Goal: Task Accomplishment & Management: Use online tool/utility

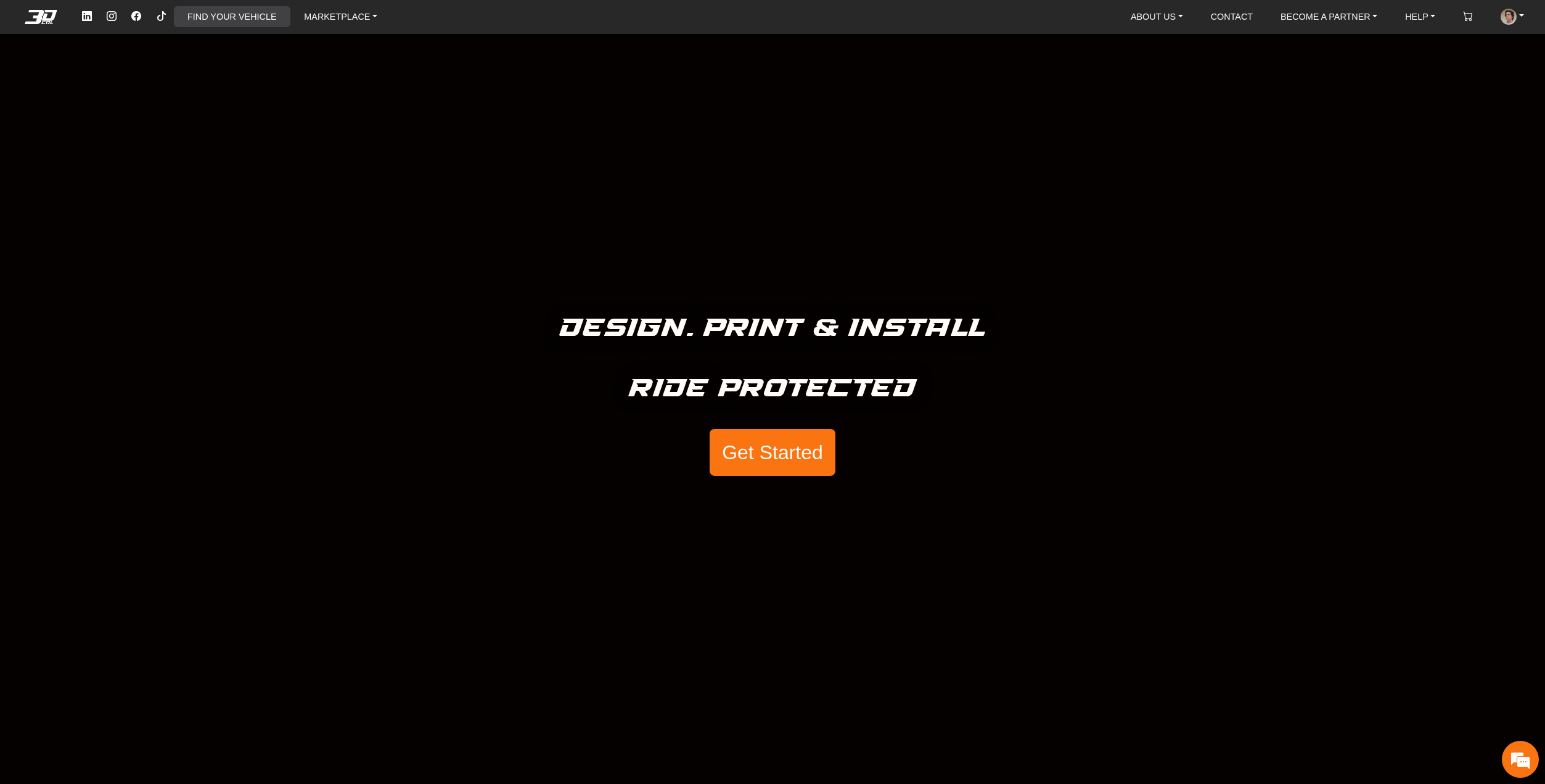
click at [231, 20] on link "FIND YOUR VEHICLE" at bounding box center [231, 16] width 98 height 21
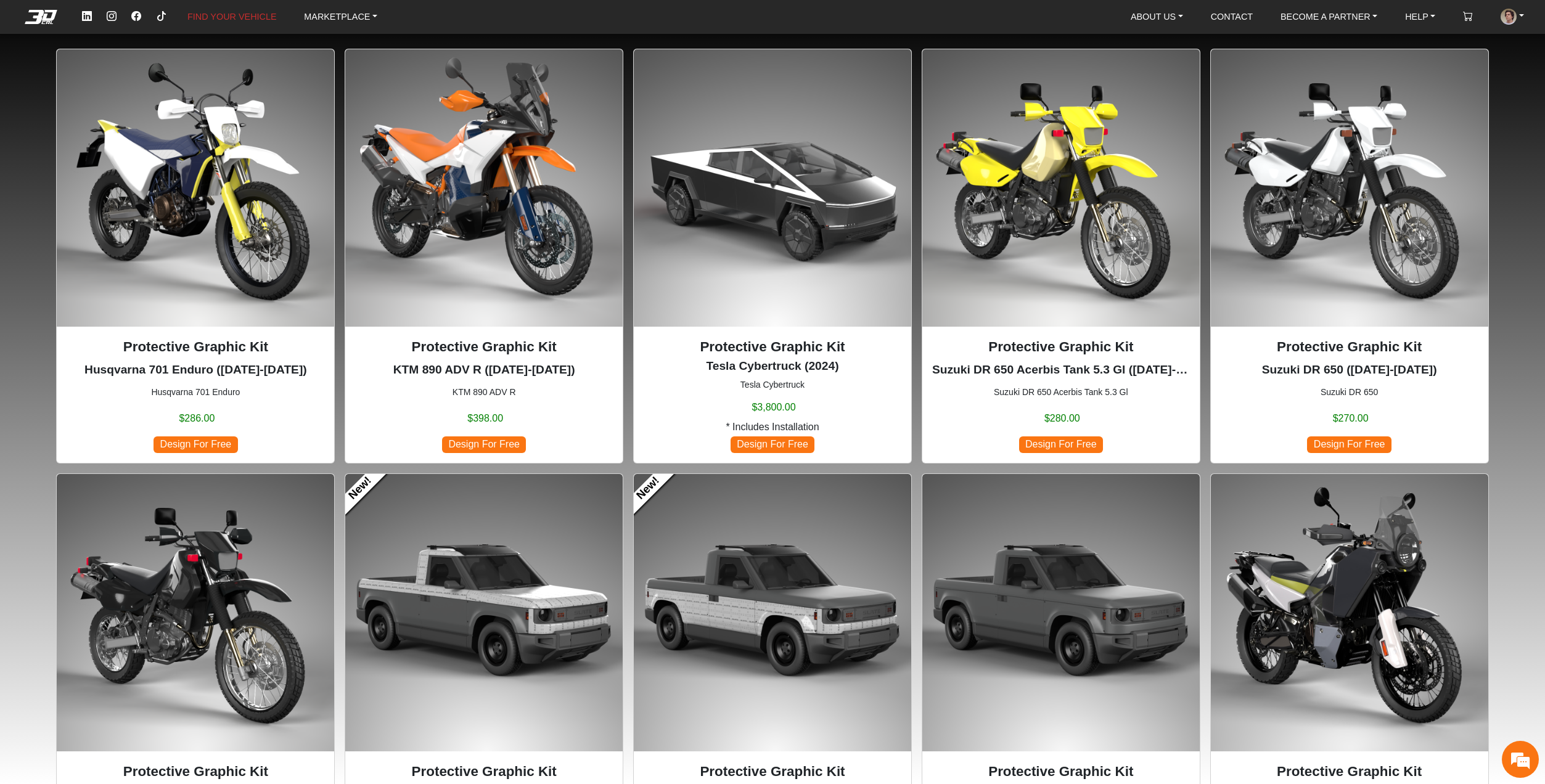
scroll to position [246, 0]
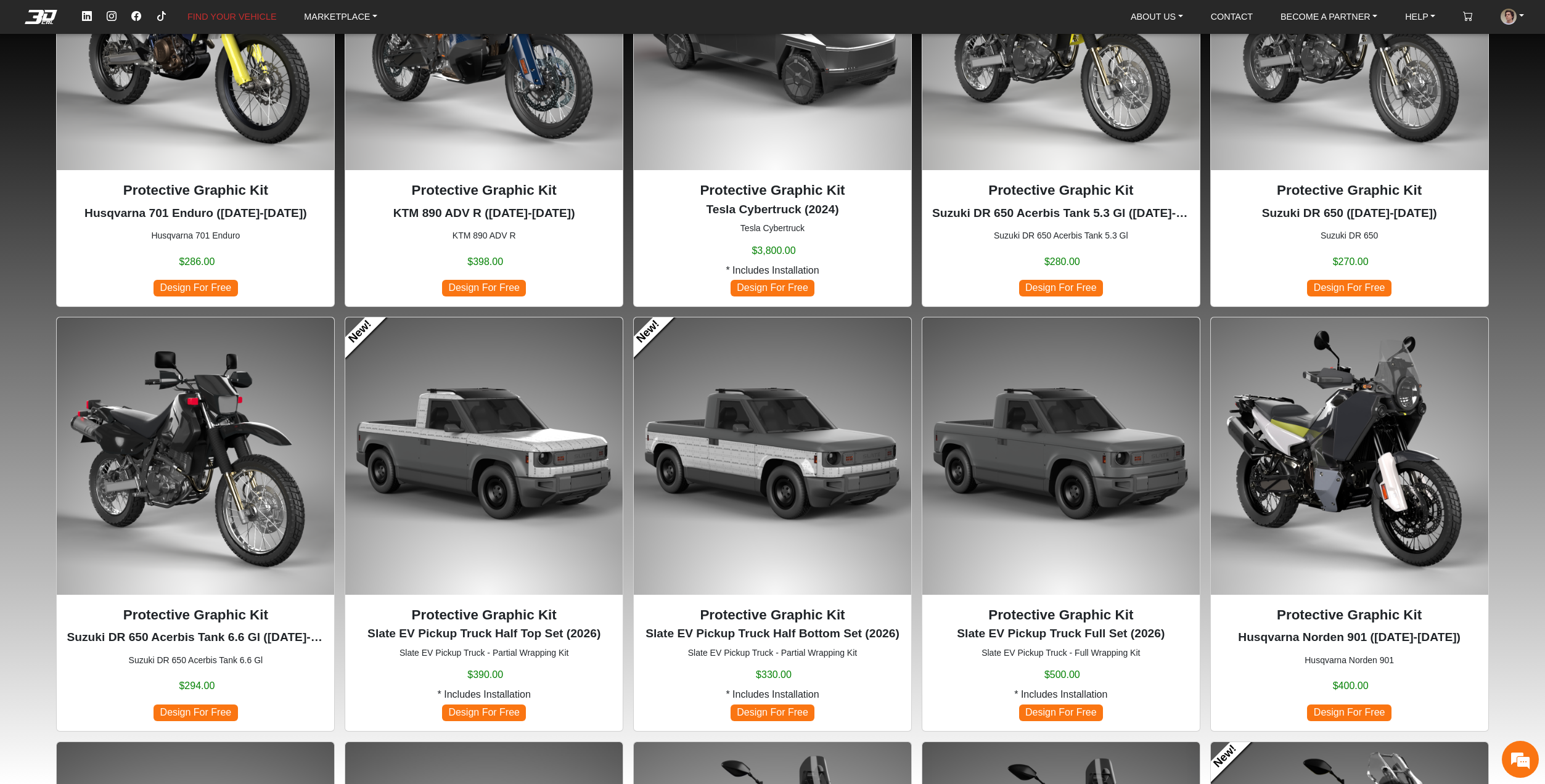
click at [1048, 509] on img at bounding box center [1061, 456] width 278 height 278
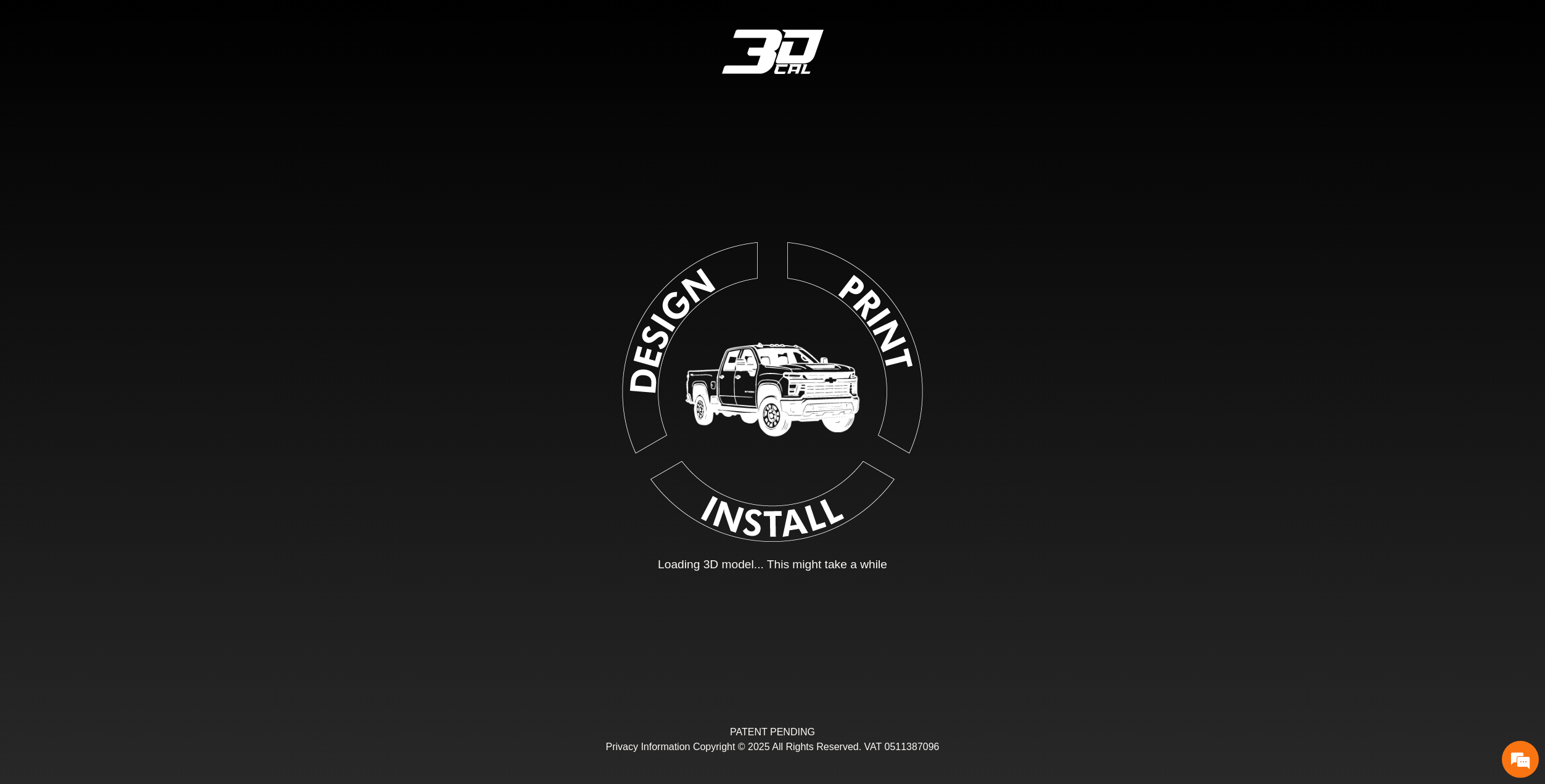
type input "*"
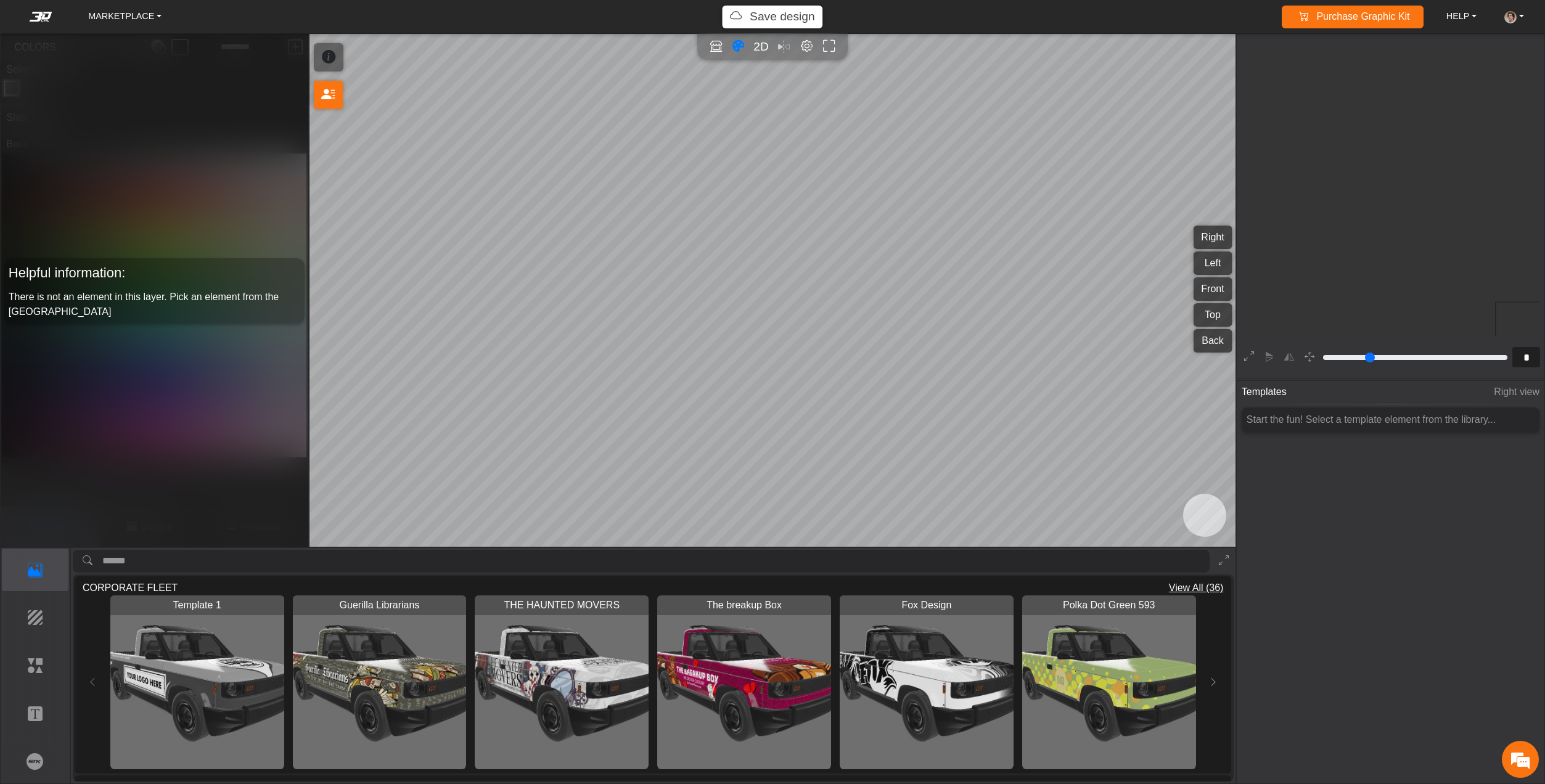
scroll to position [235, 230]
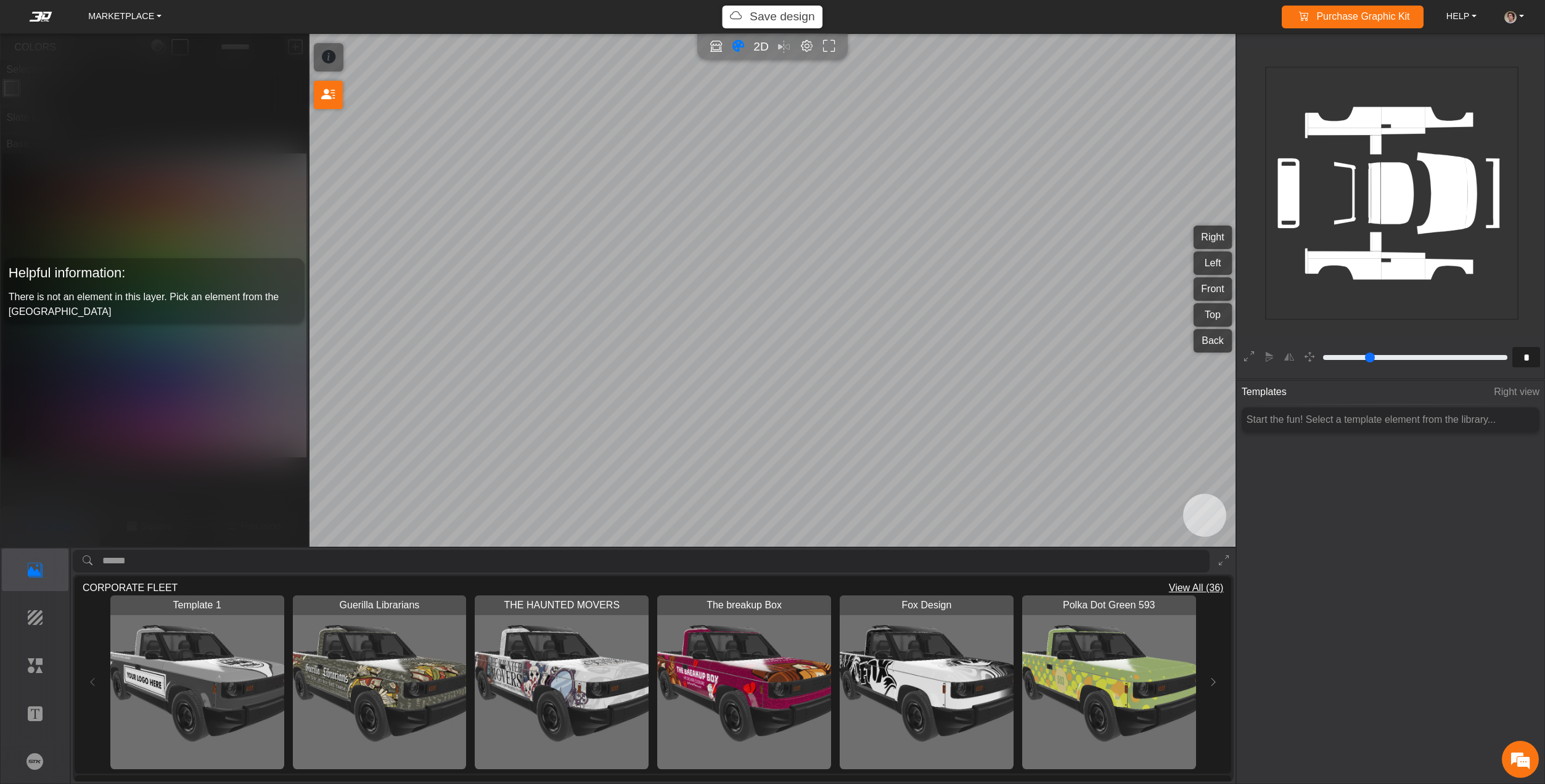
click at [567, 671] on img "View THE HAUNTED MOVERS" at bounding box center [561, 682] width 174 height 174
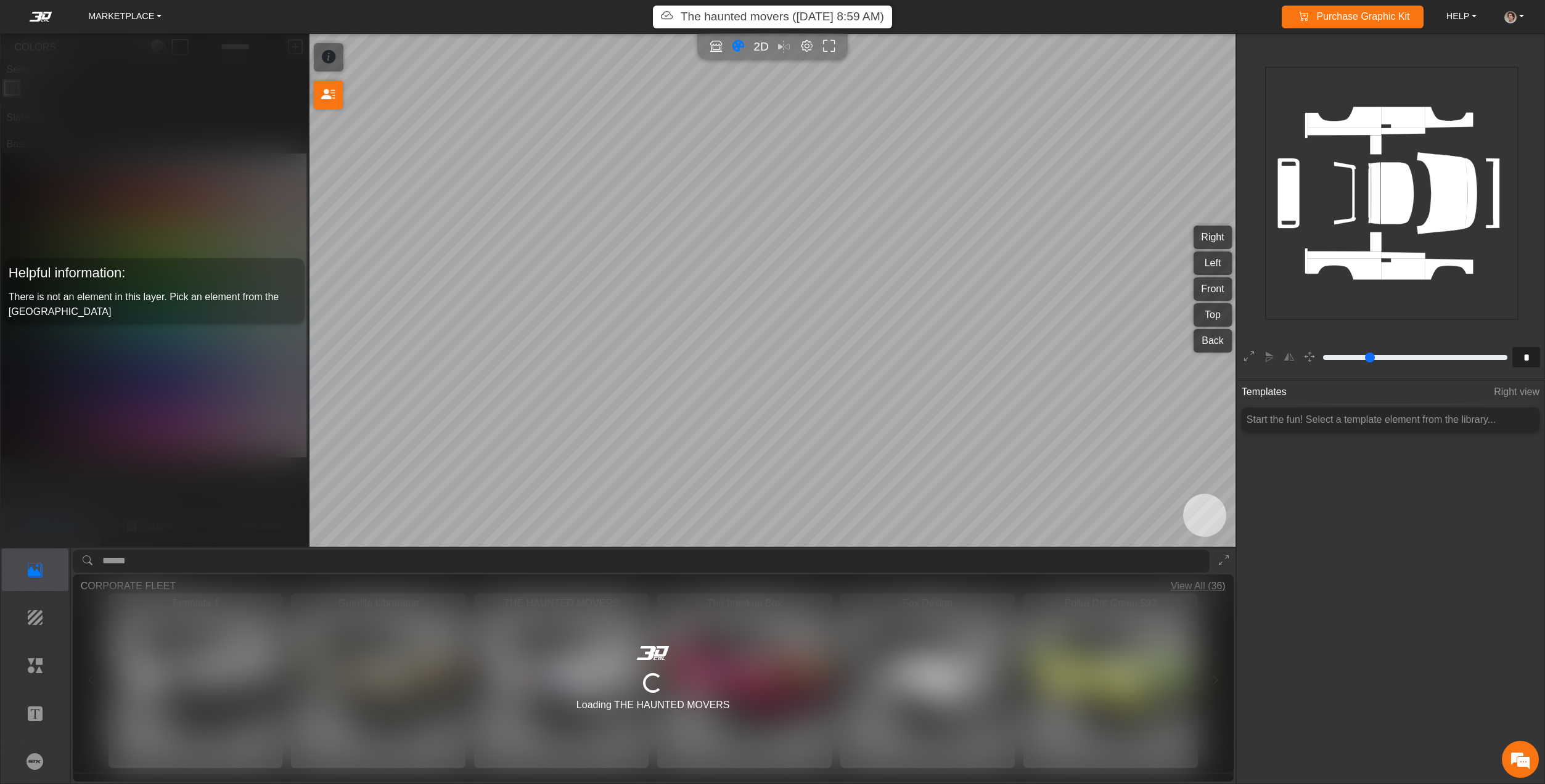
type input "*********"
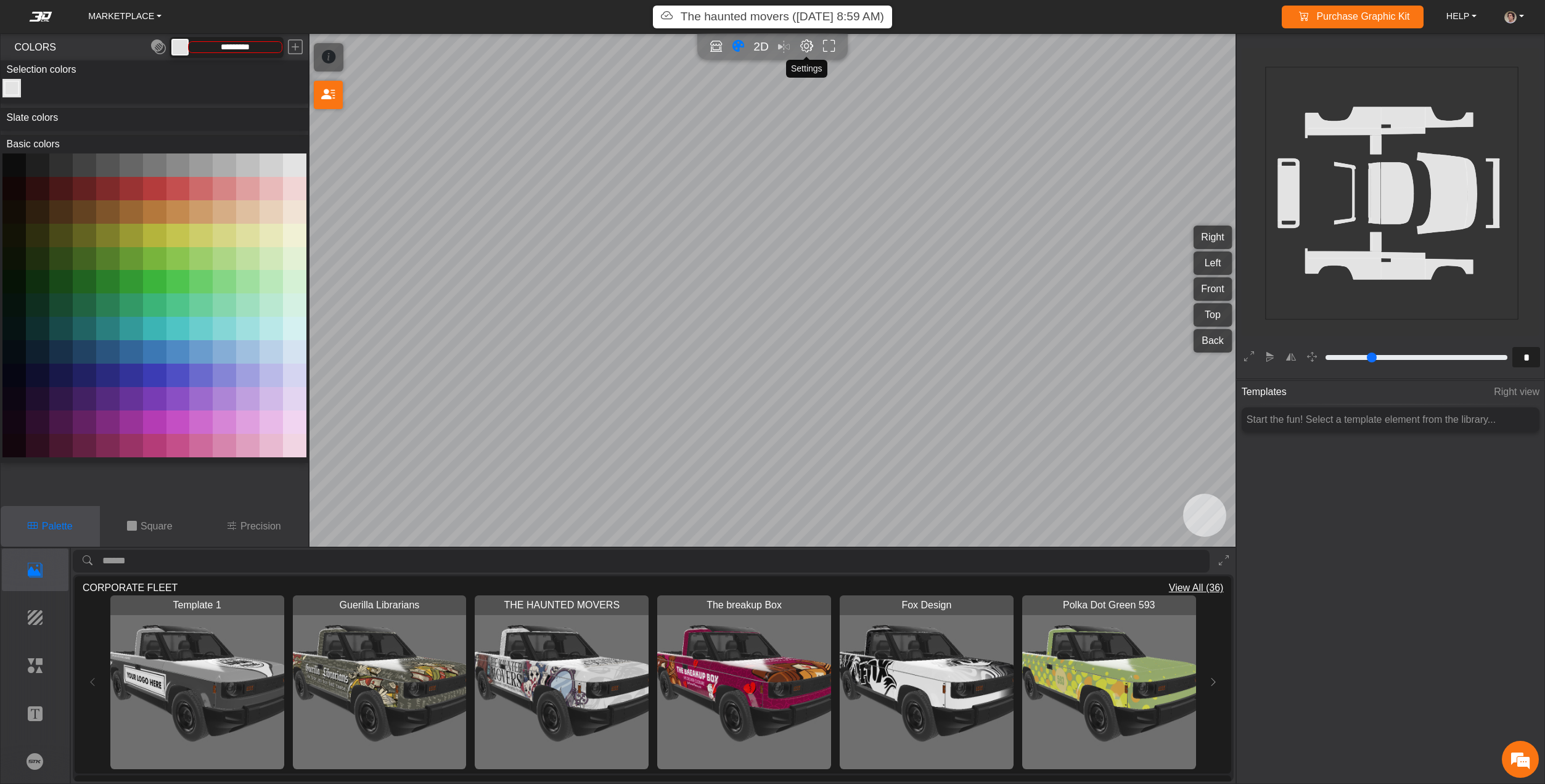
click at [804, 52] on em "Editor settings" at bounding box center [807, 46] width 13 height 14
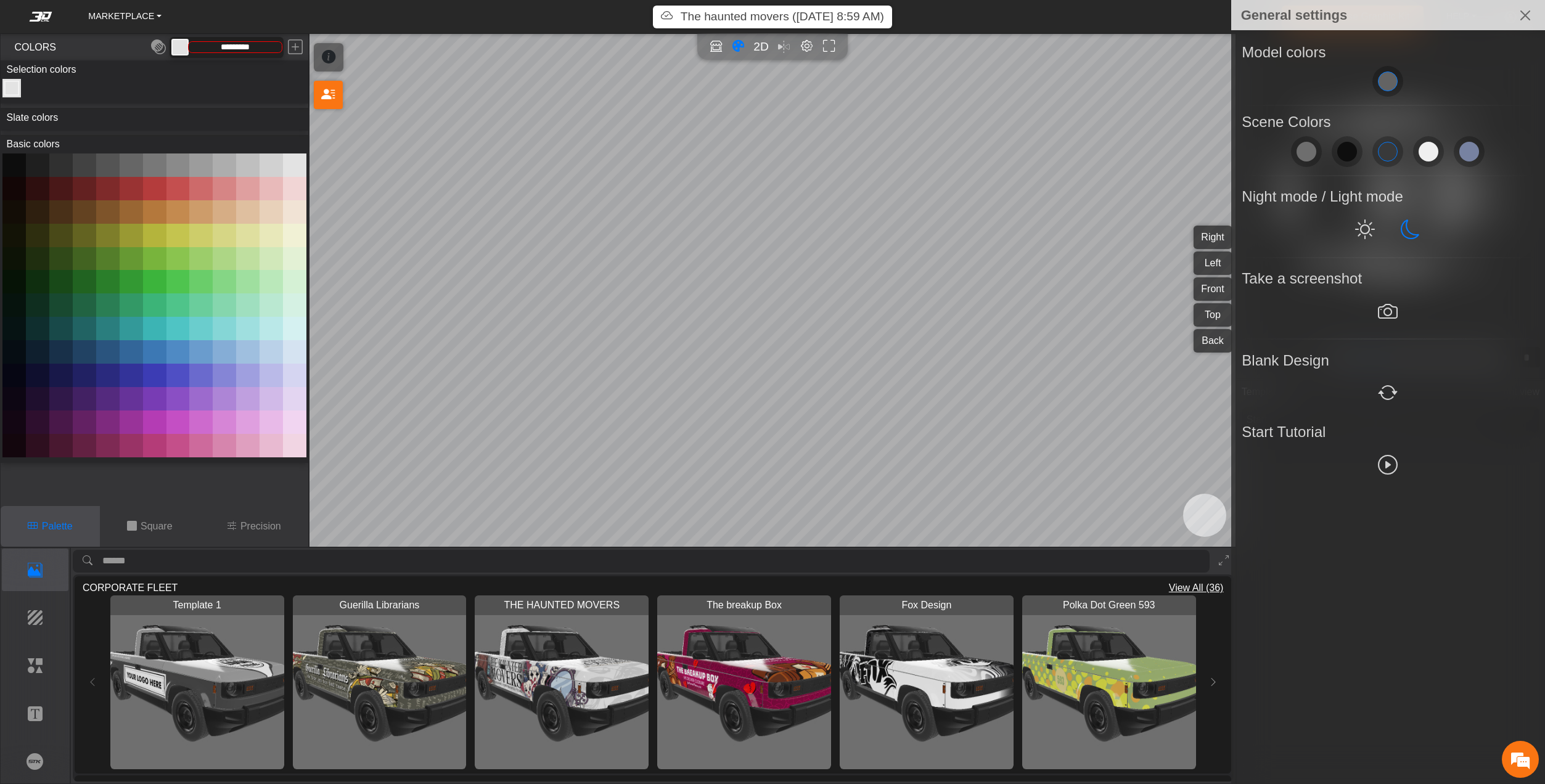
click at [1182, 385] on div at bounding box center [772, 392] width 1545 height 784
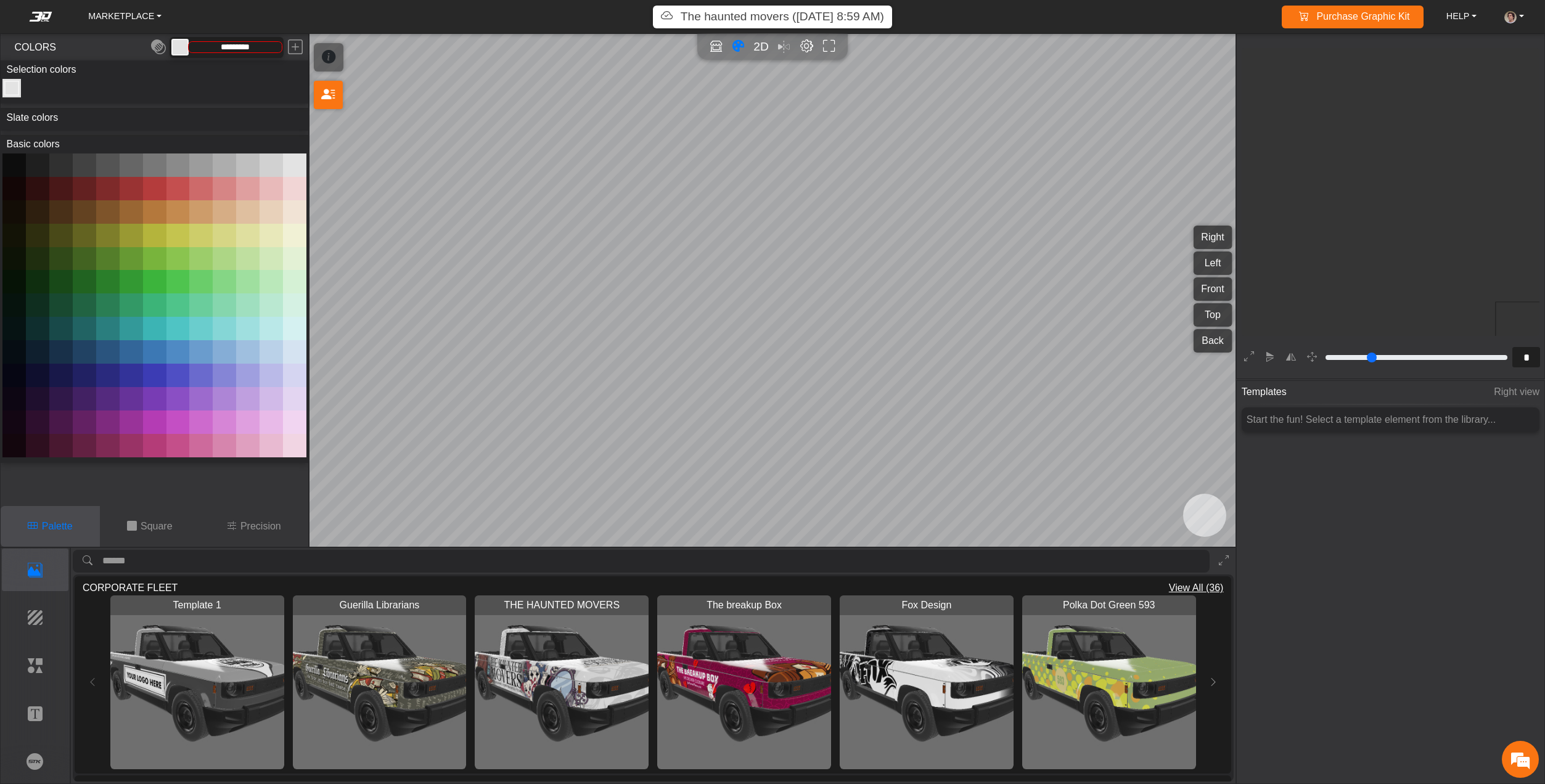
click at [808, 41] on em "Editor settings" at bounding box center [807, 46] width 13 height 14
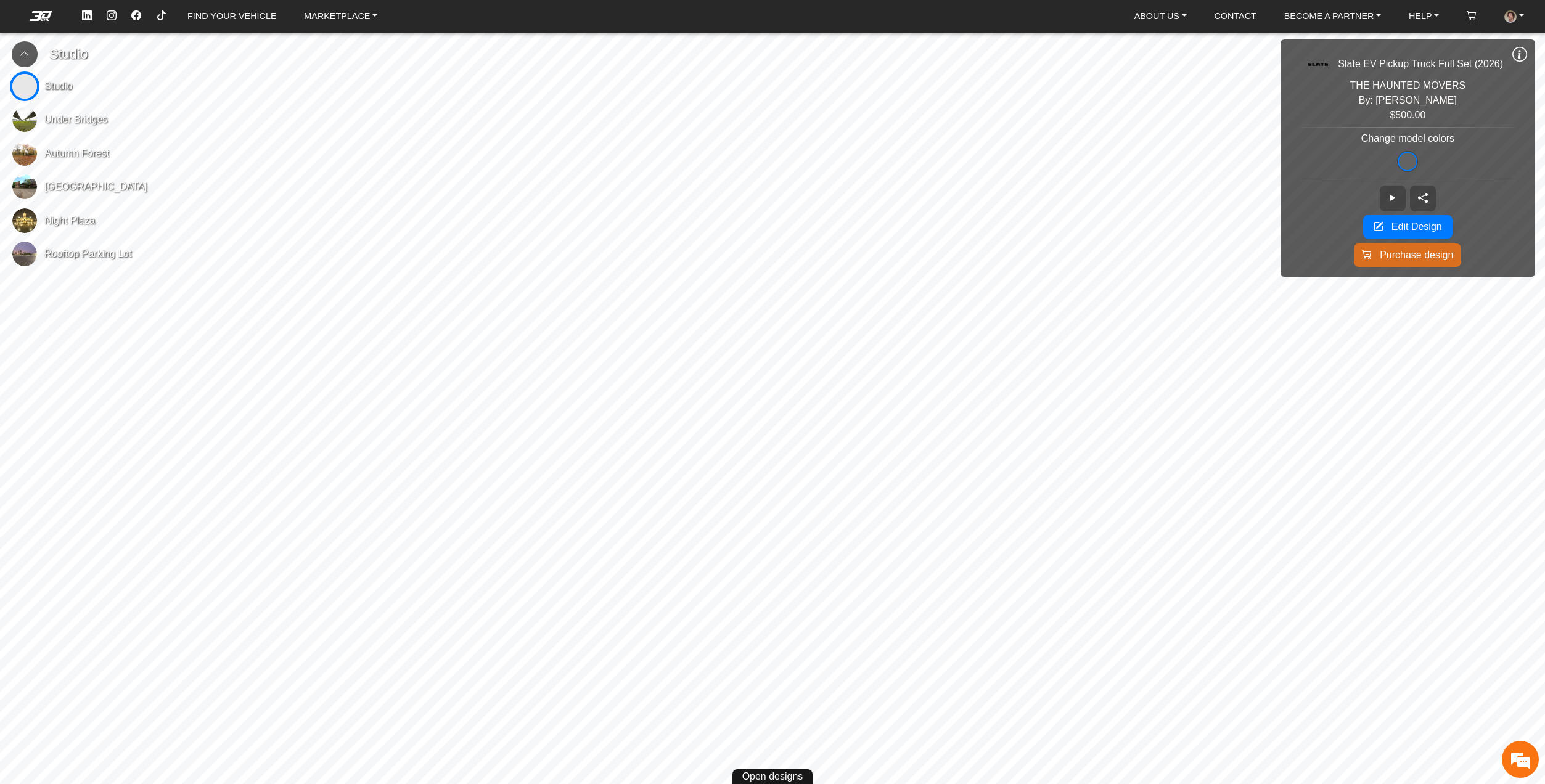
click at [1524, 50] on icon at bounding box center [1520, 53] width 15 height 16
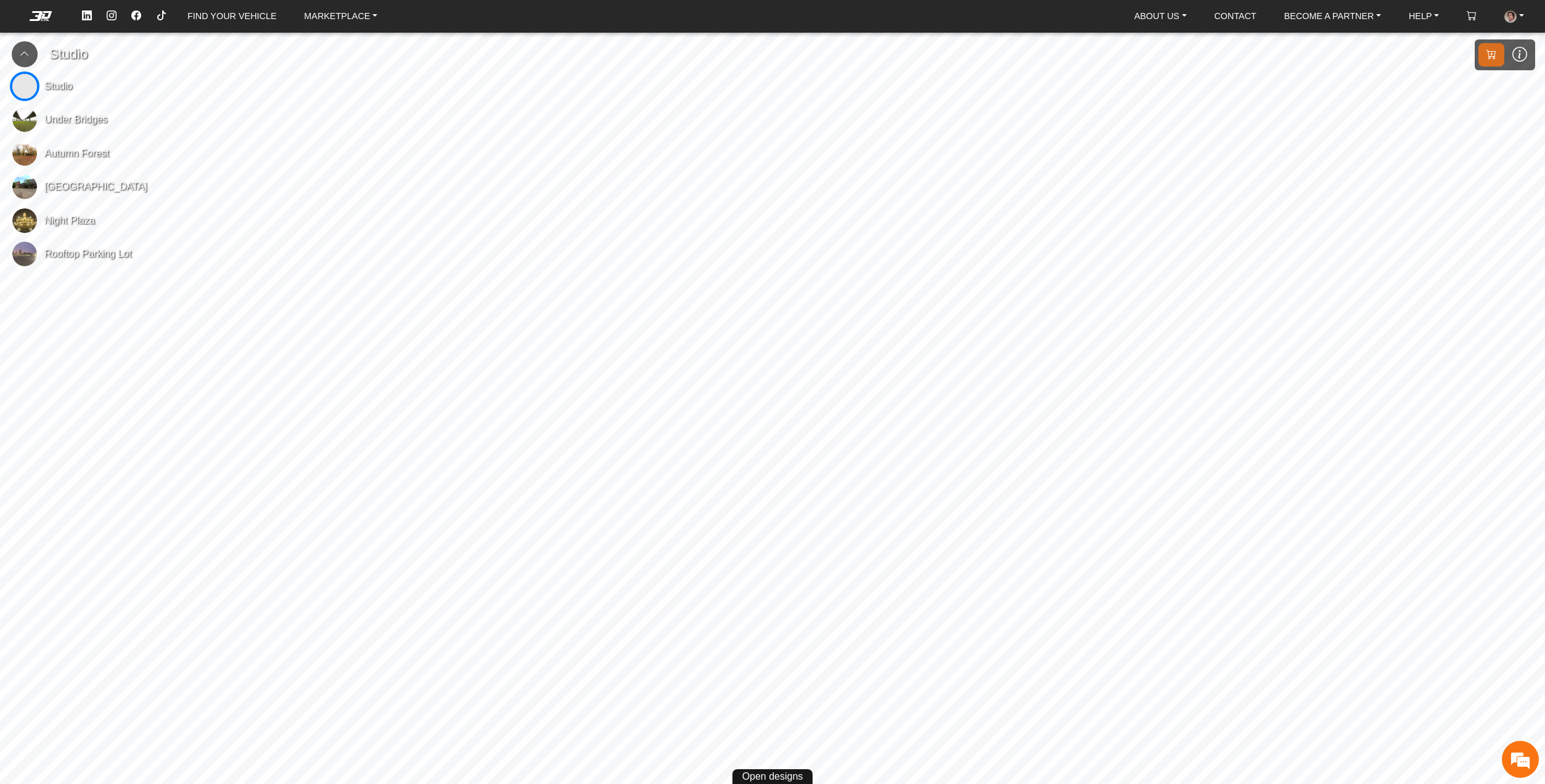
click at [27, 49] on icon at bounding box center [25, 53] width 10 height 10
